Goal: Task Accomplishment & Management: Use online tool/utility

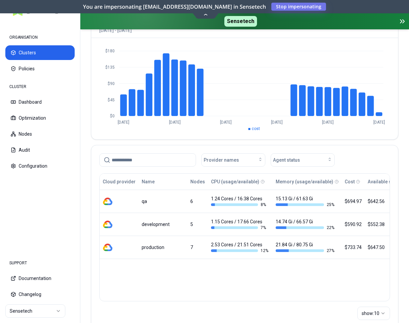
scroll to position [68, 0]
click at [53, 312] on html "ORGANISATION Clusters Policies CLUSTER Dashboard Optimization Nodes Audit Confi…" at bounding box center [204, 161] width 409 height 323
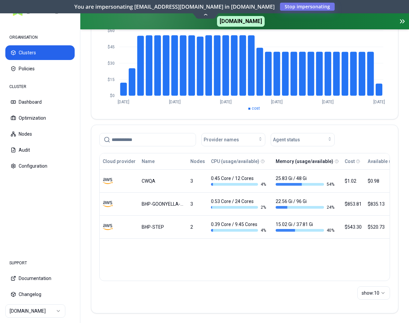
scroll to position [89, 0]
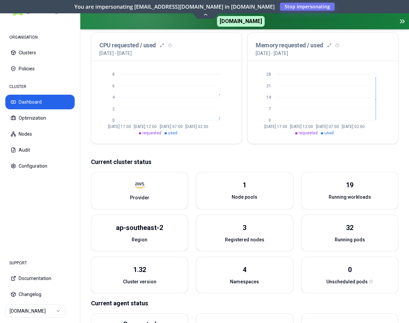
scroll to position [170, 0]
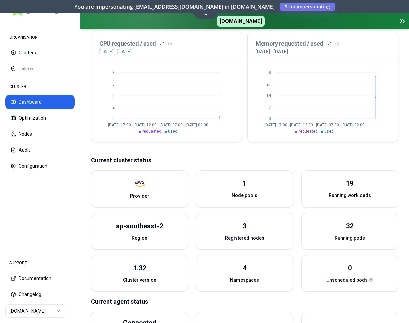
click at [50, 100] on button "Dashboard" at bounding box center [39, 102] width 69 height 15
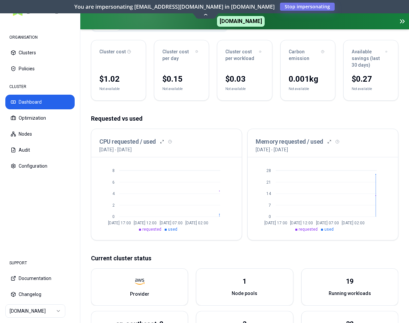
click at [136, 171] on icon "0 2 4 6 [DATE] 17:00 [DATE] 12:00 [DATE] 07:00 [DATE] 02:00" at bounding box center [166, 198] width 134 height 67
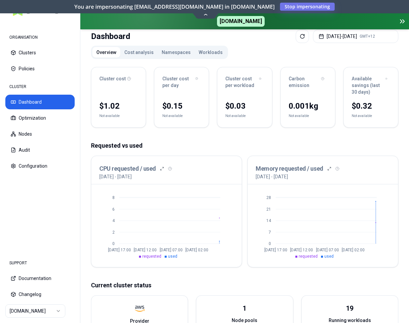
scroll to position [0, 0]
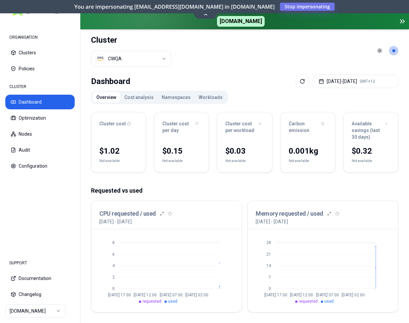
click at [51, 311] on html "ORGANISATION Clusters Policies CLUSTER Dashboard Optimization Nodes Audit Confi…" at bounding box center [204, 161] width 409 height 323
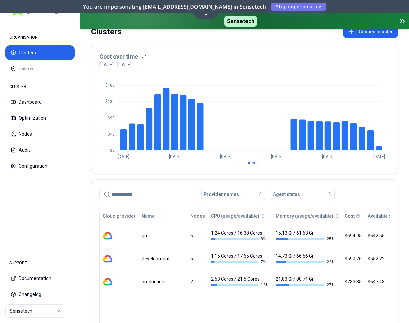
scroll to position [34, 0]
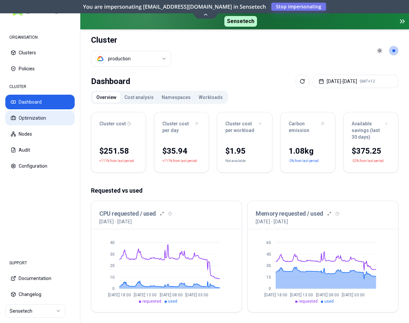
click at [42, 118] on button "Optimization" at bounding box center [39, 118] width 69 height 15
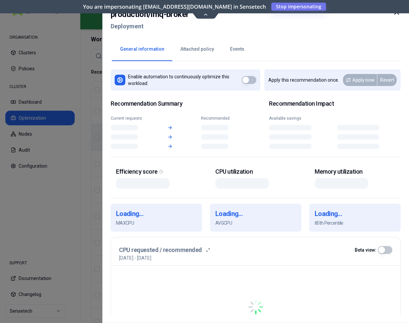
scroll to position [306, 0]
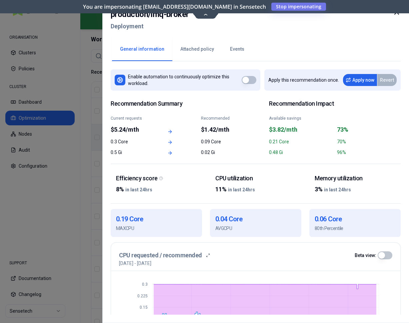
click at [393, 12] on icon at bounding box center [397, 12] width 8 height 8
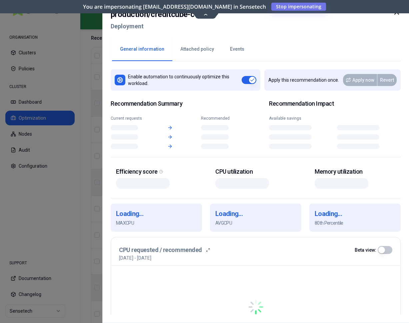
scroll to position [340, 0]
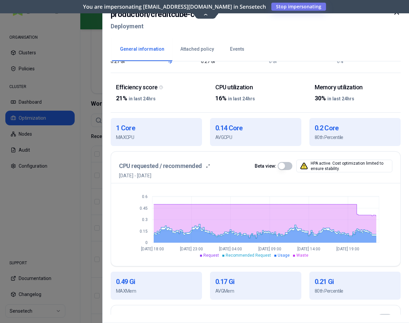
scroll to position [242, 0]
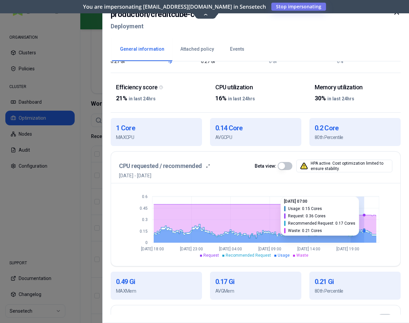
drag, startPoint x: 351, startPoint y: 210, endPoint x: 364, endPoint y: 211, distance: 13.7
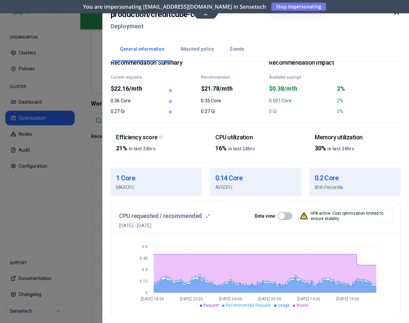
scroll to position [0, 0]
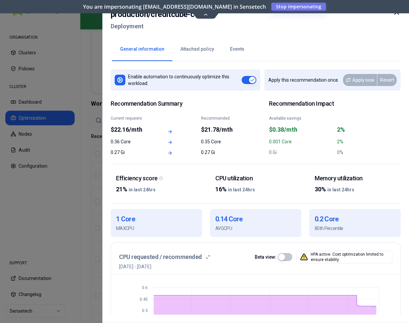
click at [399, 14] on icon at bounding box center [397, 12] width 4 height 4
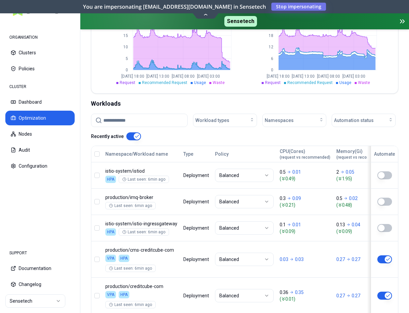
scroll to position [242, 0]
